Goal: Task Accomplishment & Management: Use online tool/utility

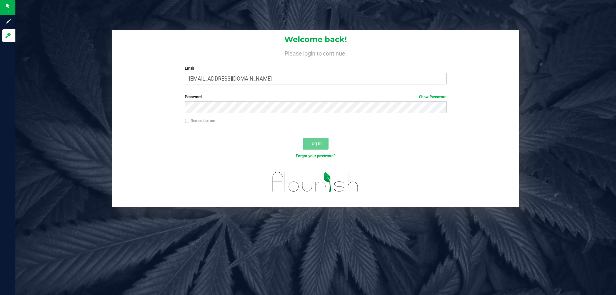
type input "[EMAIL_ADDRESS][DOMAIN_NAME]"
click at [303, 138] on button "Log In" at bounding box center [316, 144] width 26 height 12
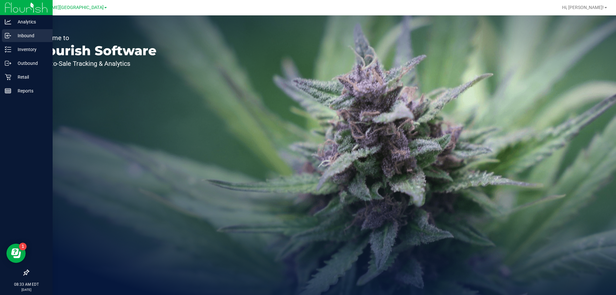
click at [17, 36] on p "Inbound" at bounding box center [30, 36] width 39 height 8
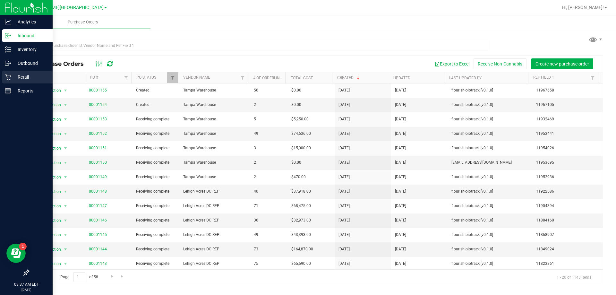
click at [9, 78] on icon at bounding box center [8, 77] width 6 height 6
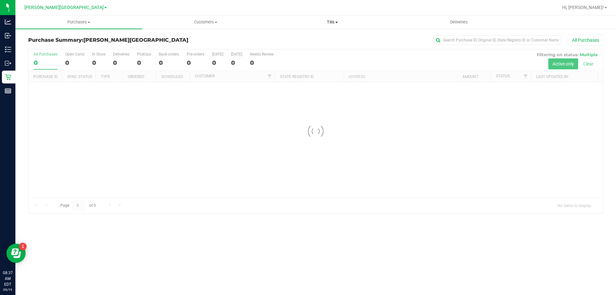
click at [337, 24] on span "Tills" at bounding box center [332, 22] width 126 height 6
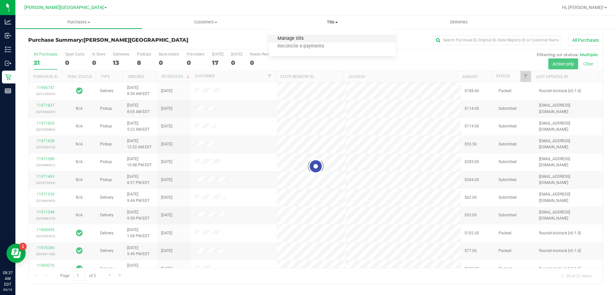
click at [298, 38] on span "Manage tills" at bounding box center [290, 38] width 43 height 5
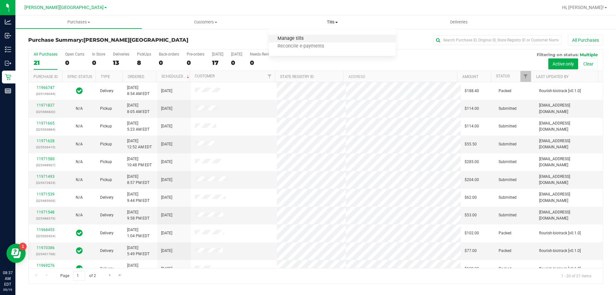
click at [297, 38] on span "Manage tills" at bounding box center [290, 38] width 43 height 5
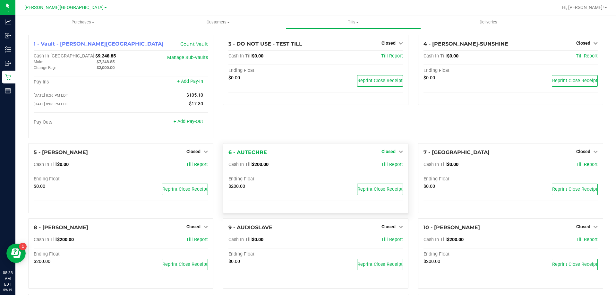
click at [388, 153] on span "Closed" at bounding box center [389, 151] width 14 height 5
click at [385, 167] on link "Open Till" at bounding box center [388, 164] width 17 height 5
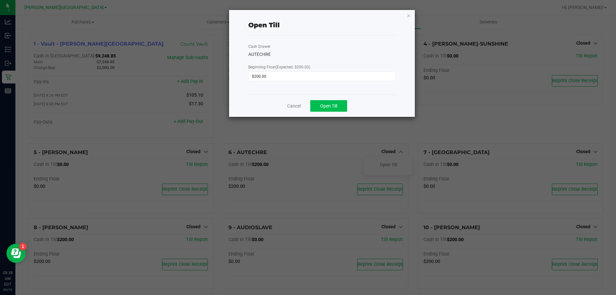
click at [330, 106] on span "Open Till" at bounding box center [328, 105] width 17 height 5
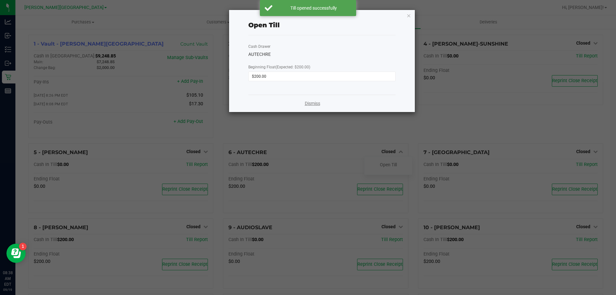
click at [318, 102] on link "Dismiss" at bounding box center [312, 103] width 15 height 7
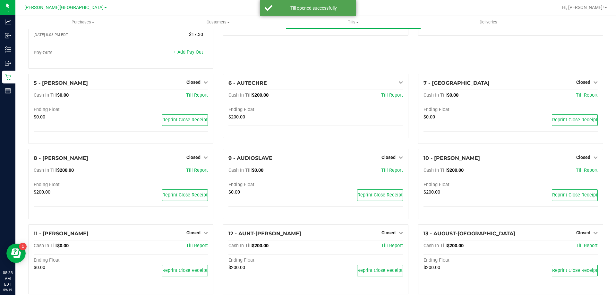
scroll to position [70, 0]
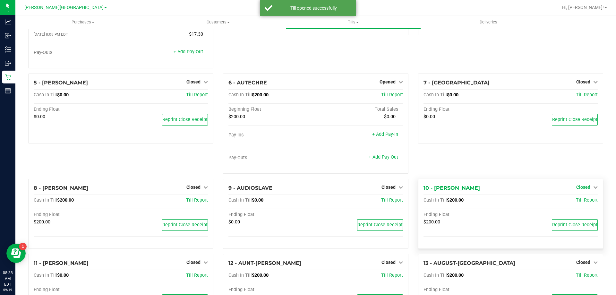
click at [586, 188] on link "Closed" at bounding box center [586, 186] width 21 height 5
click at [581, 202] on link "Open Till" at bounding box center [583, 200] width 17 height 5
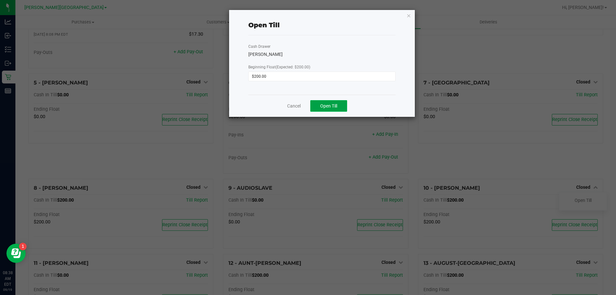
click at [332, 107] on span "Open Till" at bounding box center [328, 105] width 17 height 5
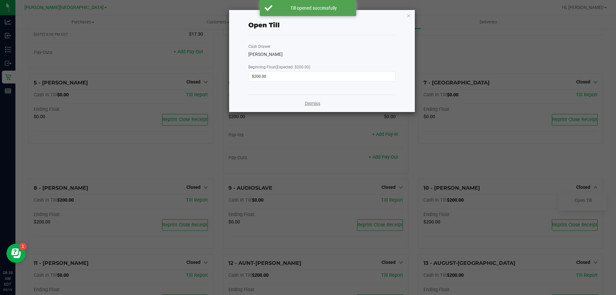
click at [315, 103] on link "Dismiss" at bounding box center [312, 103] width 15 height 7
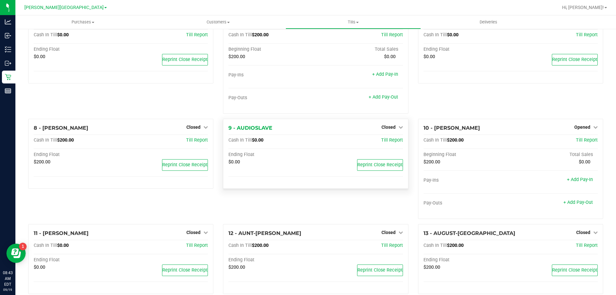
scroll to position [134, 0]
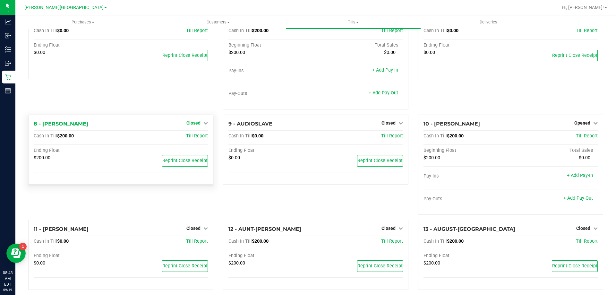
click at [195, 124] on span "Closed" at bounding box center [193, 122] width 14 height 5
click at [186, 136] on link "Open Till" at bounding box center [193, 135] width 17 height 5
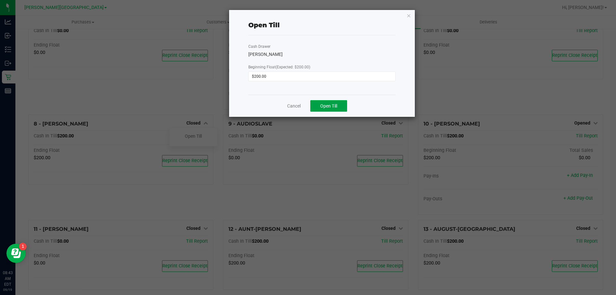
click at [327, 105] on span "Open Till" at bounding box center [328, 105] width 17 height 5
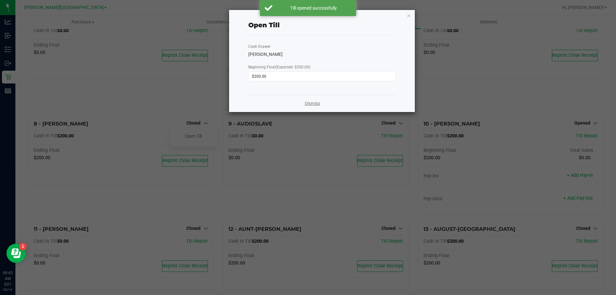
click at [316, 105] on link "Dismiss" at bounding box center [312, 103] width 15 height 7
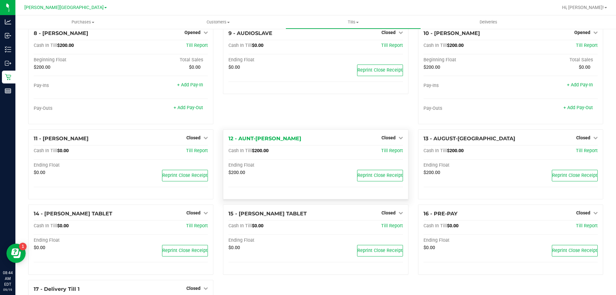
scroll to position [225, 0]
click at [384, 138] on span "Closed" at bounding box center [389, 137] width 14 height 5
click at [384, 151] on link "Open Till" at bounding box center [388, 150] width 17 height 5
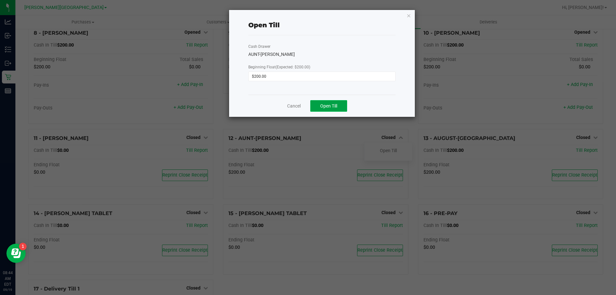
click at [334, 105] on span "Open Till" at bounding box center [328, 105] width 17 height 5
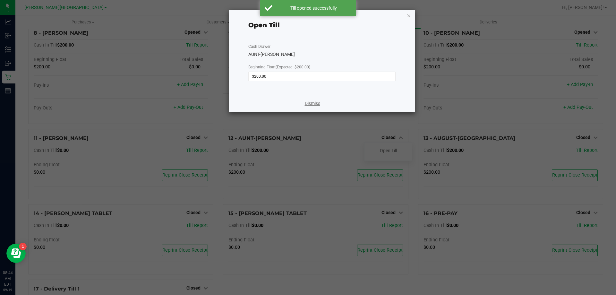
click at [319, 104] on link "Dismiss" at bounding box center [312, 103] width 15 height 7
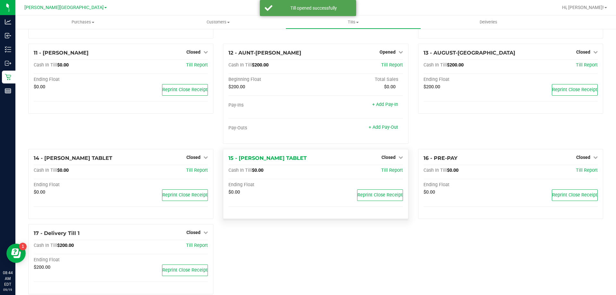
scroll to position [322, 0]
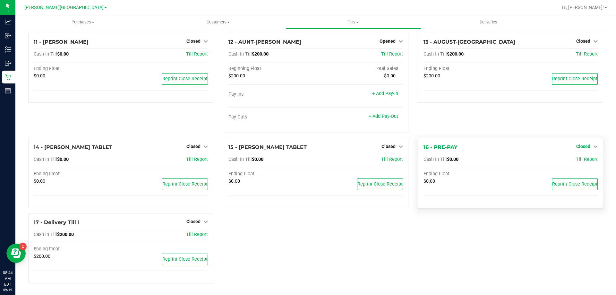
click at [578, 147] on span "Closed" at bounding box center [583, 146] width 14 height 5
click at [576, 159] on link "Open Till" at bounding box center [583, 159] width 17 height 5
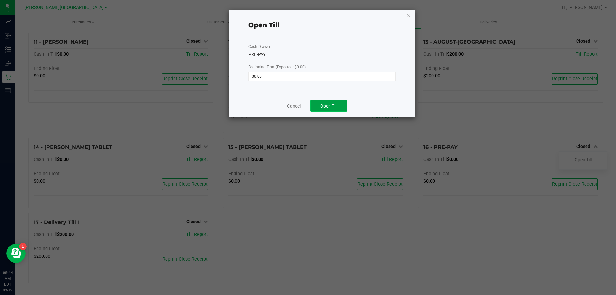
click at [342, 107] on button "Open Till" at bounding box center [328, 106] width 37 height 12
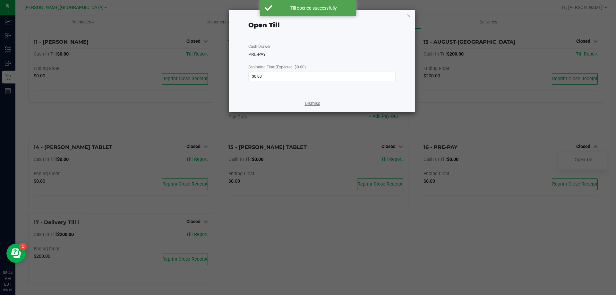
click at [310, 104] on link "Dismiss" at bounding box center [312, 103] width 15 height 7
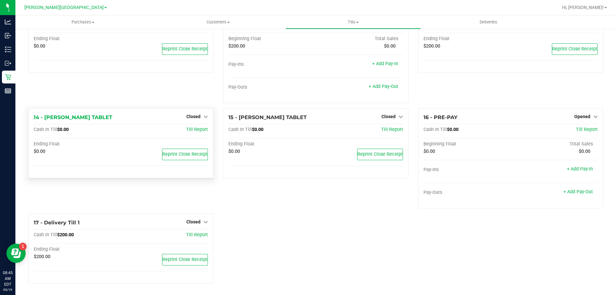
scroll to position [352, 0]
click at [191, 222] on span "Closed" at bounding box center [193, 221] width 14 height 5
click at [193, 236] on link "Open Till" at bounding box center [193, 234] width 17 height 5
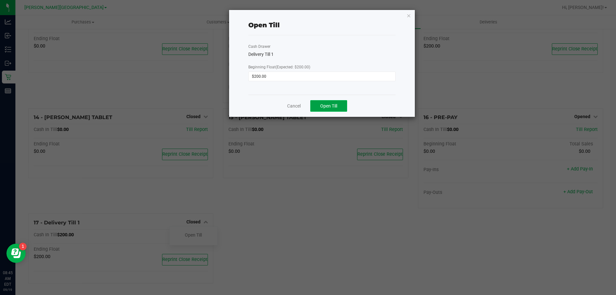
click at [332, 110] on button "Open Till" at bounding box center [328, 106] width 37 height 12
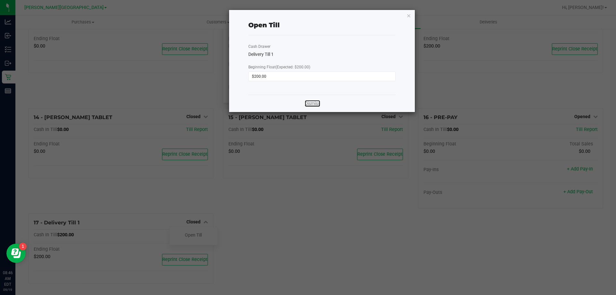
click at [315, 105] on link "Dismiss" at bounding box center [312, 103] width 15 height 7
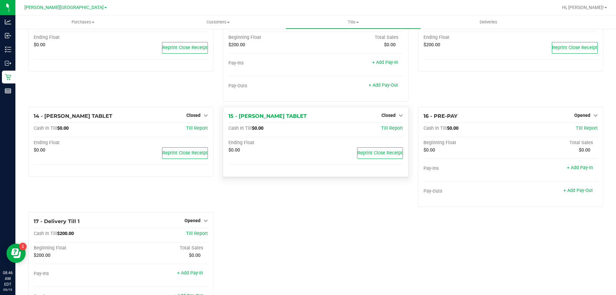
click at [7, 36] on icon at bounding box center [6, 36] width 1 height 1
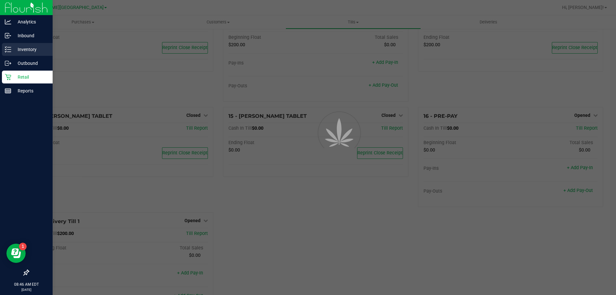
click at [23, 50] on p "Inventory" at bounding box center [30, 50] width 39 height 8
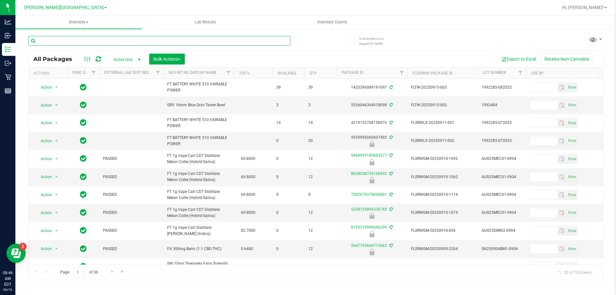
click at [72, 42] on input "text" at bounding box center [159, 41] width 262 height 10
type input "2189677688029630"
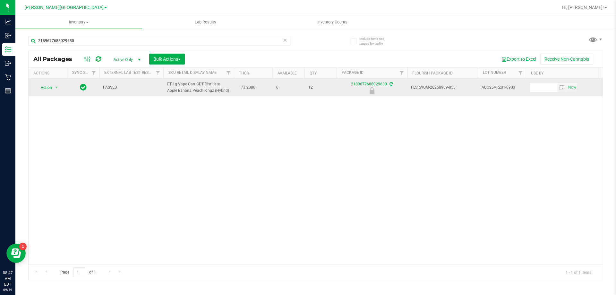
click at [47, 90] on span "Action" at bounding box center [43, 87] width 17 height 9
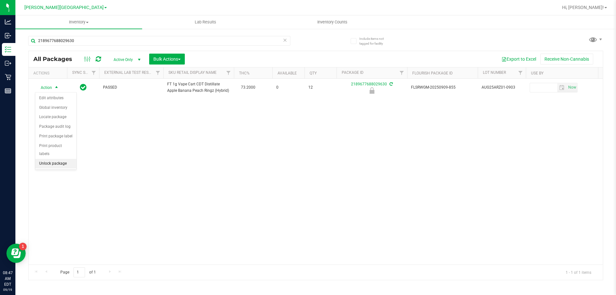
click at [50, 159] on li "Unlock package" at bounding box center [55, 164] width 41 height 10
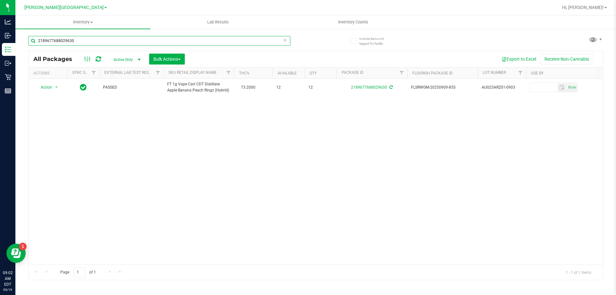
click at [86, 39] on input "2189677688029630" at bounding box center [159, 41] width 262 height 10
type input "2"
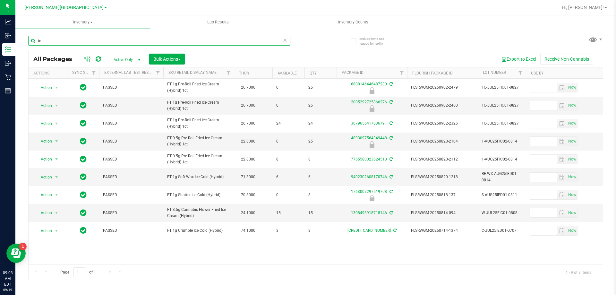
type input "i"
type input "9214529362545888"
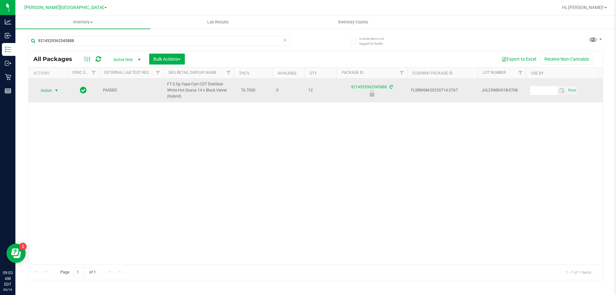
click at [54, 90] on span "select" at bounding box center [56, 90] width 5 height 5
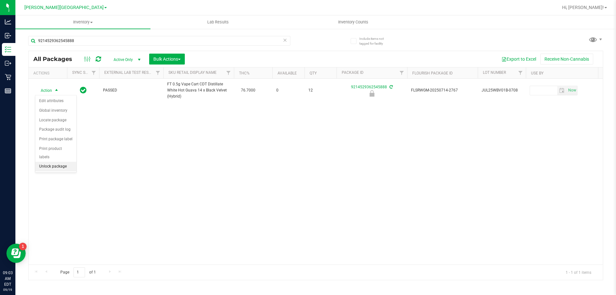
click at [53, 162] on li "Unlock package" at bounding box center [55, 167] width 41 height 10
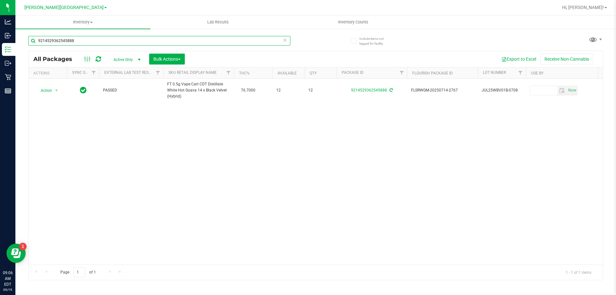
click at [85, 41] on input "9214529362545888" at bounding box center [159, 41] width 262 height 10
type input "9"
type input "9283228589066976"
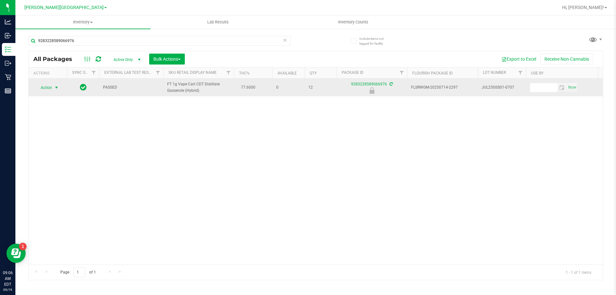
click at [54, 87] on span "select" at bounding box center [56, 87] width 5 height 5
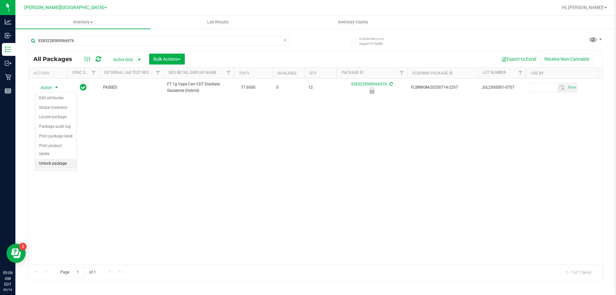
click at [49, 159] on li "Unlock package" at bounding box center [55, 164] width 41 height 10
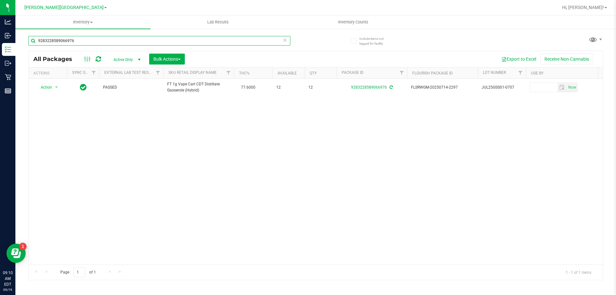
click at [90, 40] on input "9283228589066976" at bounding box center [159, 41] width 262 height 10
type input "9"
type input "8322490227215342"
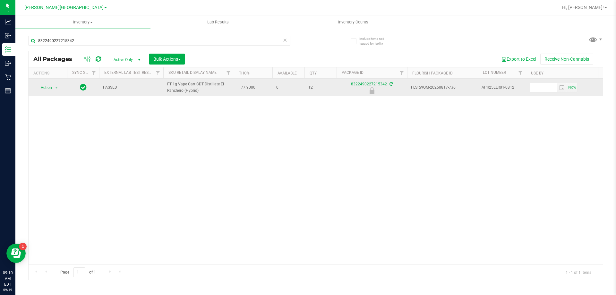
click at [47, 89] on span "Action" at bounding box center [43, 87] width 17 height 9
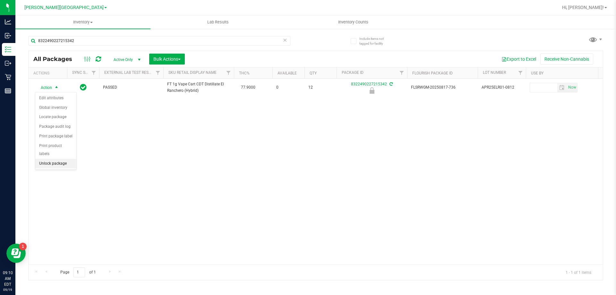
click at [49, 159] on li "Unlock package" at bounding box center [55, 164] width 41 height 10
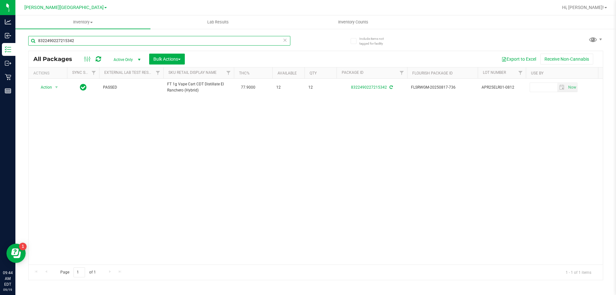
click at [93, 42] on input "8322490227215342" at bounding box center [159, 41] width 262 height 10
type input "8"
type input "2060676121115637"
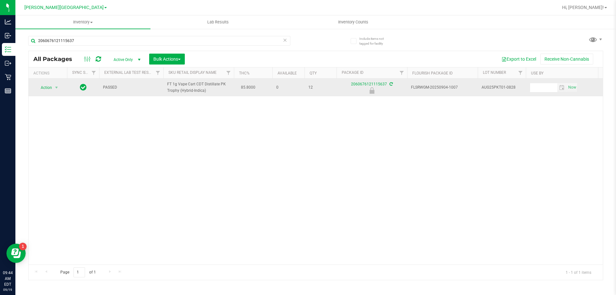
click at [47, 87] on span "Action" at bounding box center [43, 87] width 17 height 9
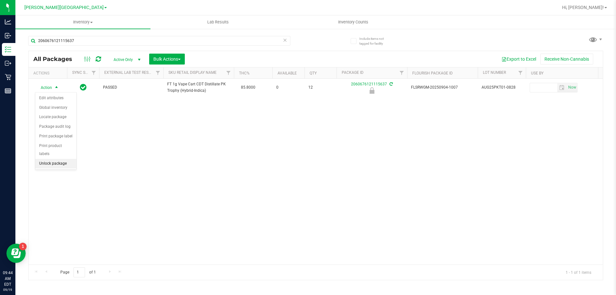
click at [51, 159] on li "Unlock package" at bounding box center [55, 164] width 41 height 10
